Goal: Task Accomplishment & Management: Complete application form

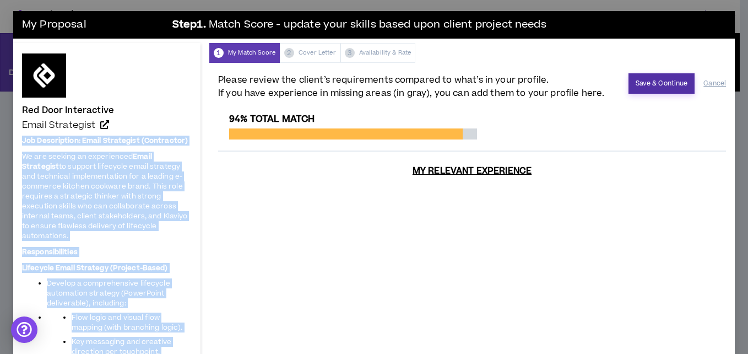
click at [636, 82] on button "Save & Continue" at bounding box center [661, 83] width 67 height 20
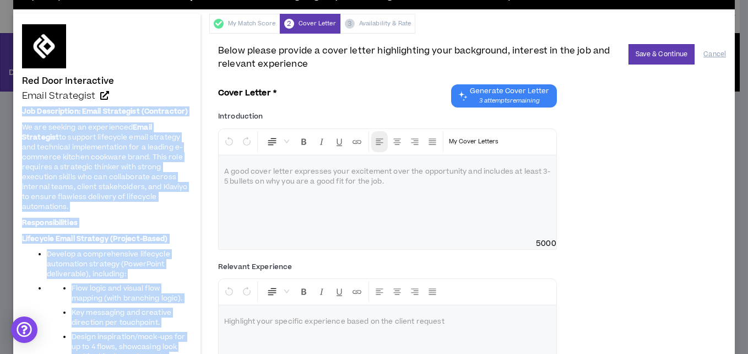
scroll to position [28, 0]
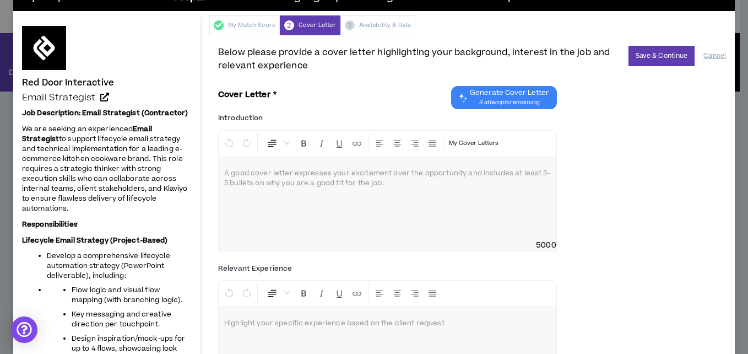
click at [308, 164] on div at bounding box center [388, 198] width 338 height 83
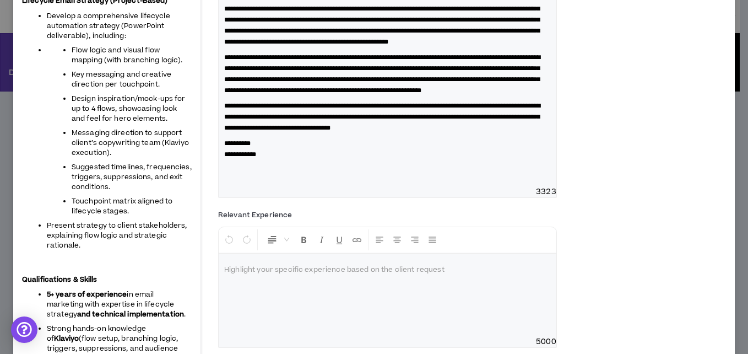
scroll to position [268, 0]
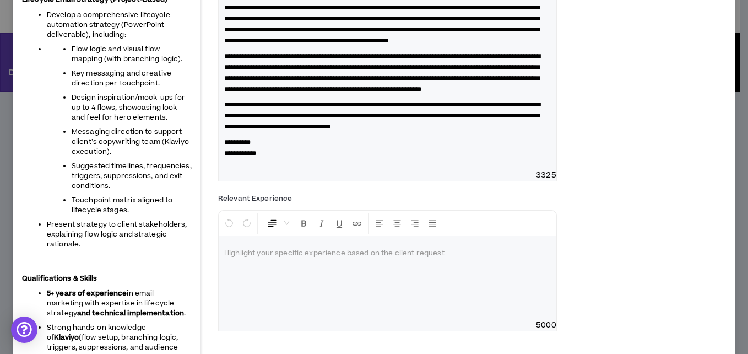
click at [604, 189] on div "**********" at bounding box center [472, 28] width 508 height 321
click at [390, 170] on div "**********" at bounding box center [388, 42] width 338 height 253
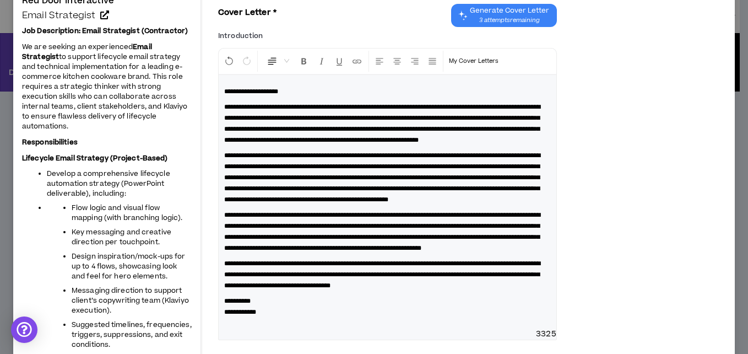
scroll to position [0, 0]
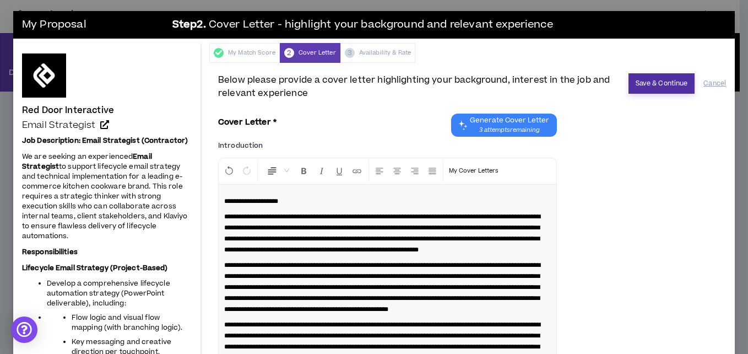
click at [677, 82] on button "Save & Continue" at bounding box center [661, 83] width 67 height 20
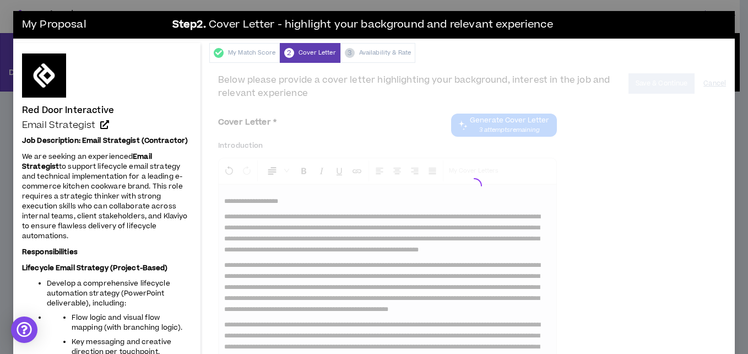
click at [677, 82] on div at bounding box center [472, 183] width 508 height 220
drag, startPoint x: 677, startPoint y: 82, endPoint x: 664, endPoint y: 95, distance: 18.7
click at [664, 95] on div at bounding box center [472, 183] width 508 height 220
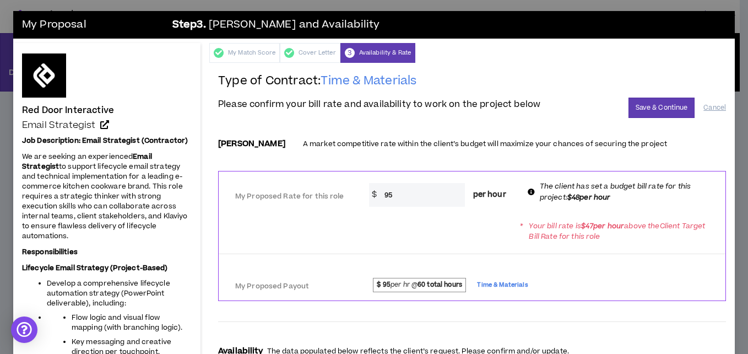
click at [415, 197] on input "95" at bounding box center [422, 195] width 86 height 24
type input "9"
type input "50"
click at [437, 235] on div "* Your bill rate is $ 47 per hour above the Client Target Bill Rate for this ro…" at bounding box center [472, 230] width 507 height 31
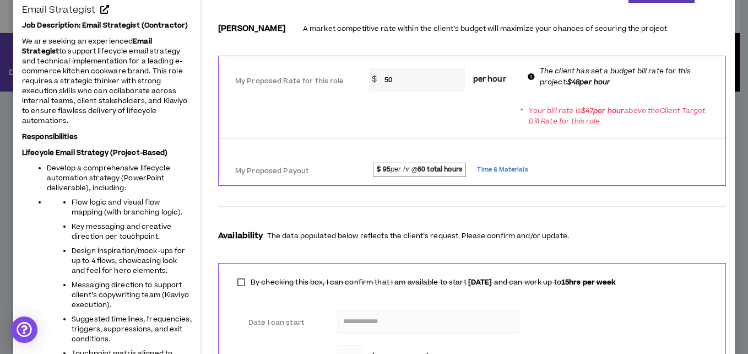
scroll to position [116, 0]
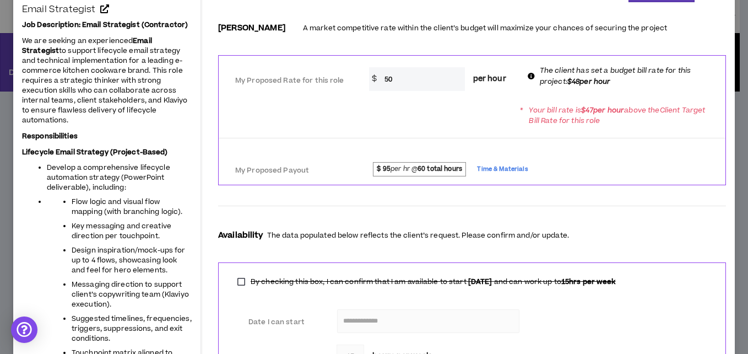
click at [566, 241] on p "The data populated below reflects the client’s request. Please confirm and/or u…" at bounding box center [418, 235] width 302 height 10
click at [601, 192] on form "**********" at bounding box center [472, 202] width 508 height 372
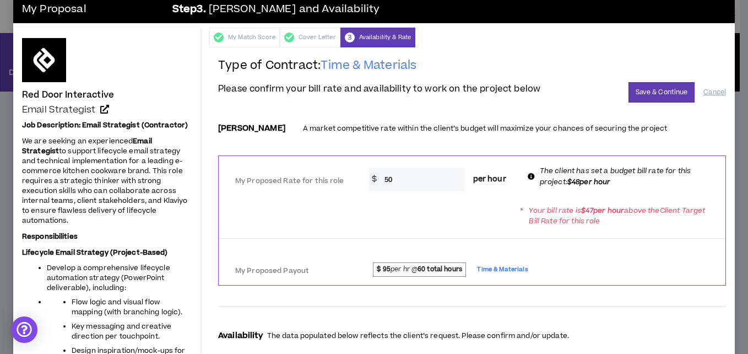
scroll to position [11, 0]
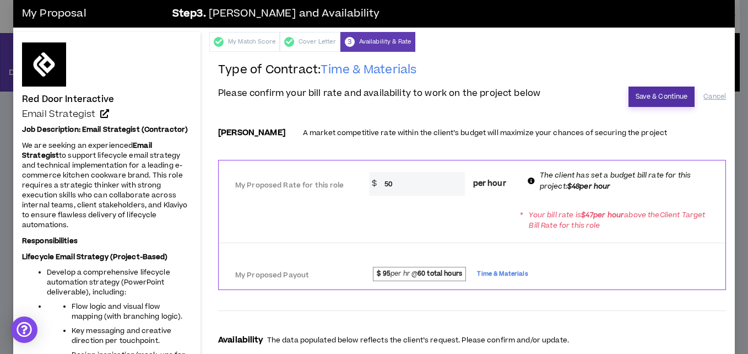
click at [636, 95] on button "Save & Continue" at bounding box center [661, 96] width 67 height 20
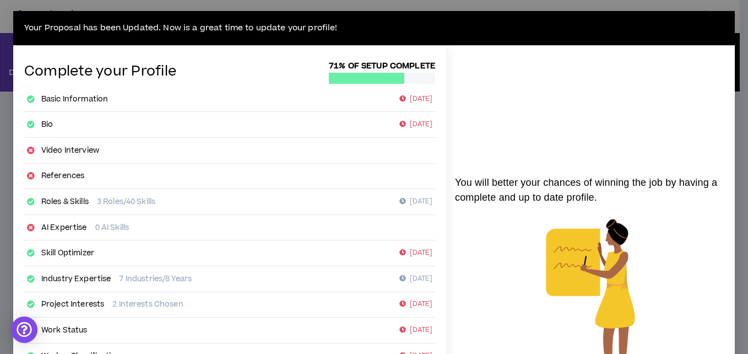
scroll to position [226, 0]
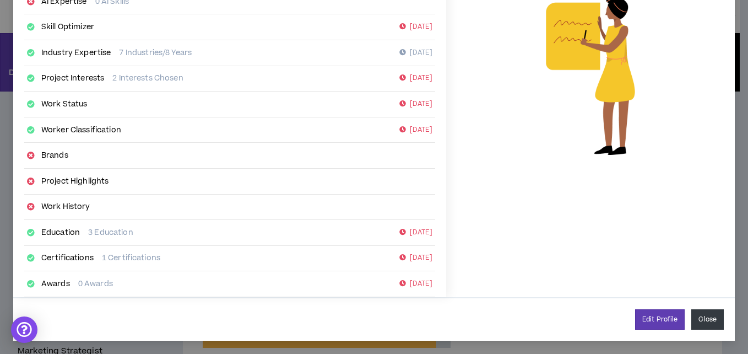
click at [698, 321] on button "Close" at bounding box center [707, 319] width 32 height 20
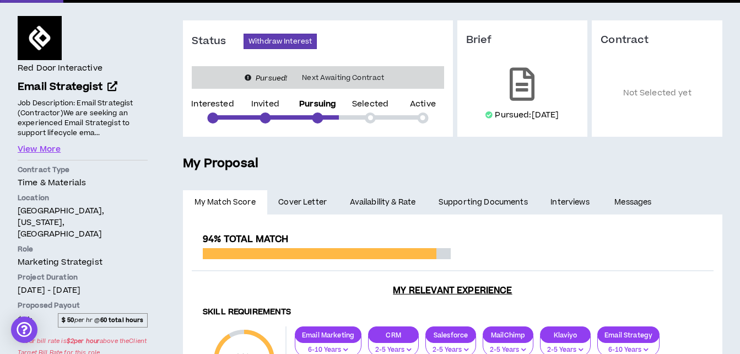
scroll to position [230, 0]
